Goal: Navigation & Orientation: Find specific page/section

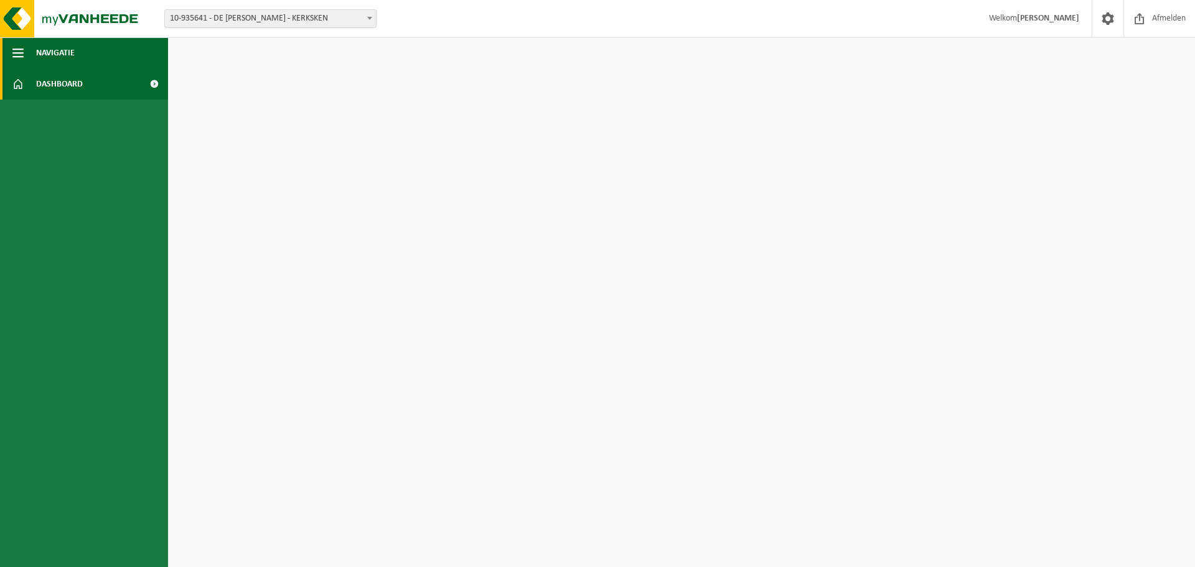
click at [22, 52] on span "button" at bounding box center [17, 52] width 11 height 31
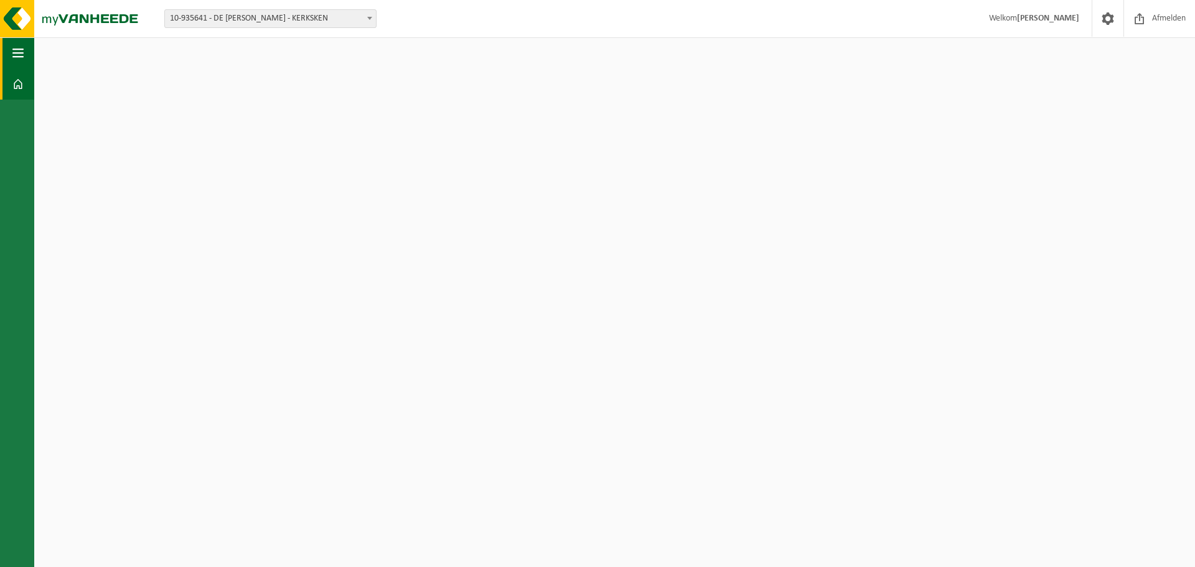
click at [20, 49] on span "button" at bounding box center [17, 52] width 11 height 31
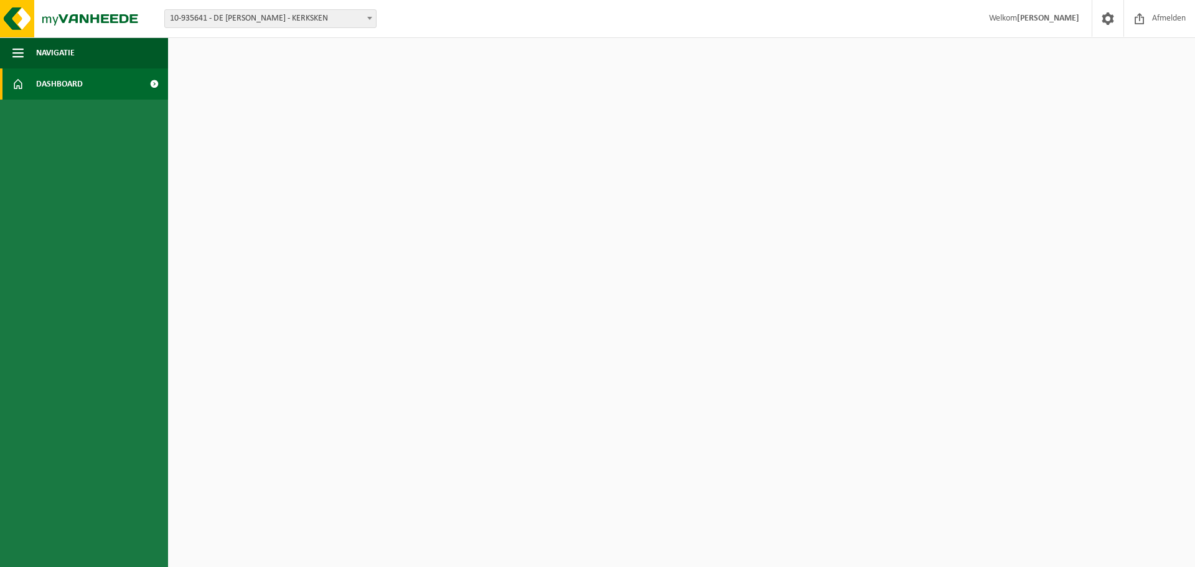
click at [77, 84] on span "Dashboard" at bounding box center [59, 83] width 47 height 31
click at [95, 19] on img at bounding box center [74, 18] width 149 height 37
